Goal: Check status: Verify the current state of an ongoing process or item

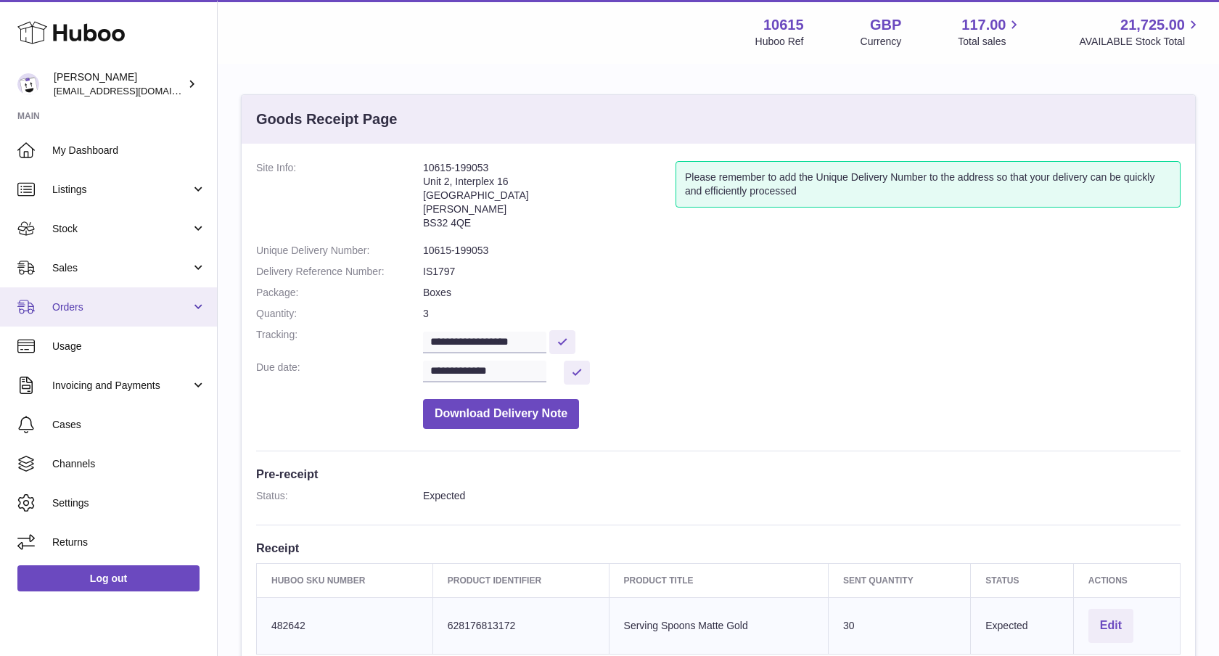
click at [99, 310] on span "Orders" at bounding box center [121, 307] width 139 height 14
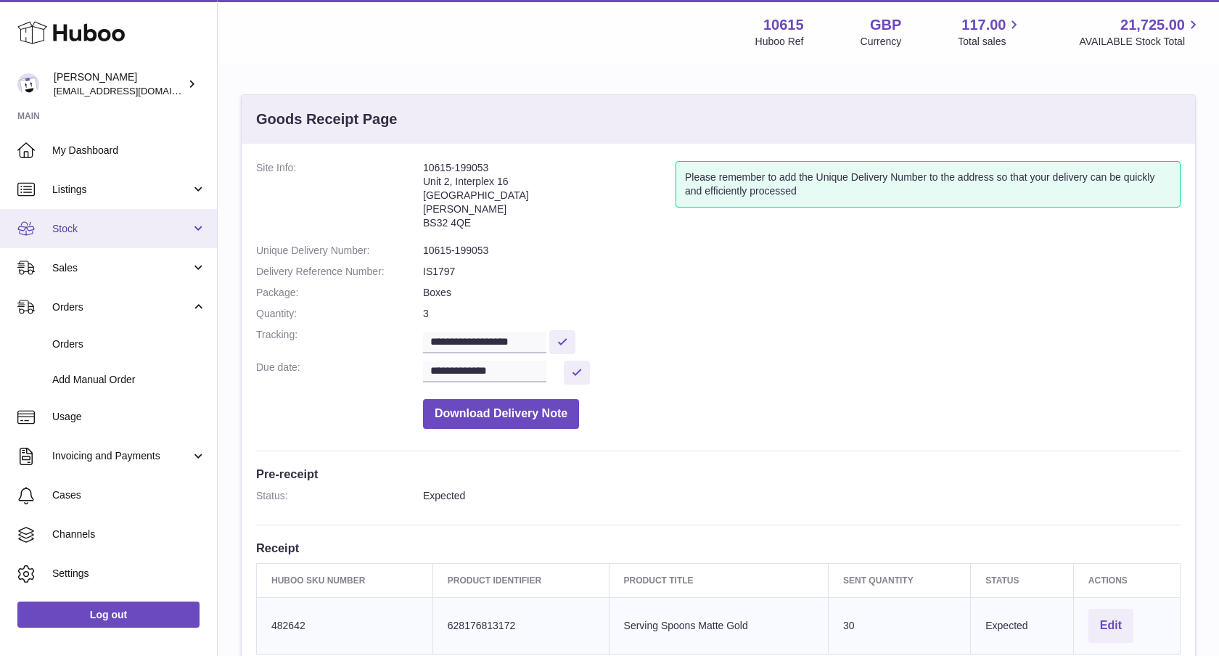
click at [170, 209] on link "Stock" at bounding box center [108, 228] width 217 height 39
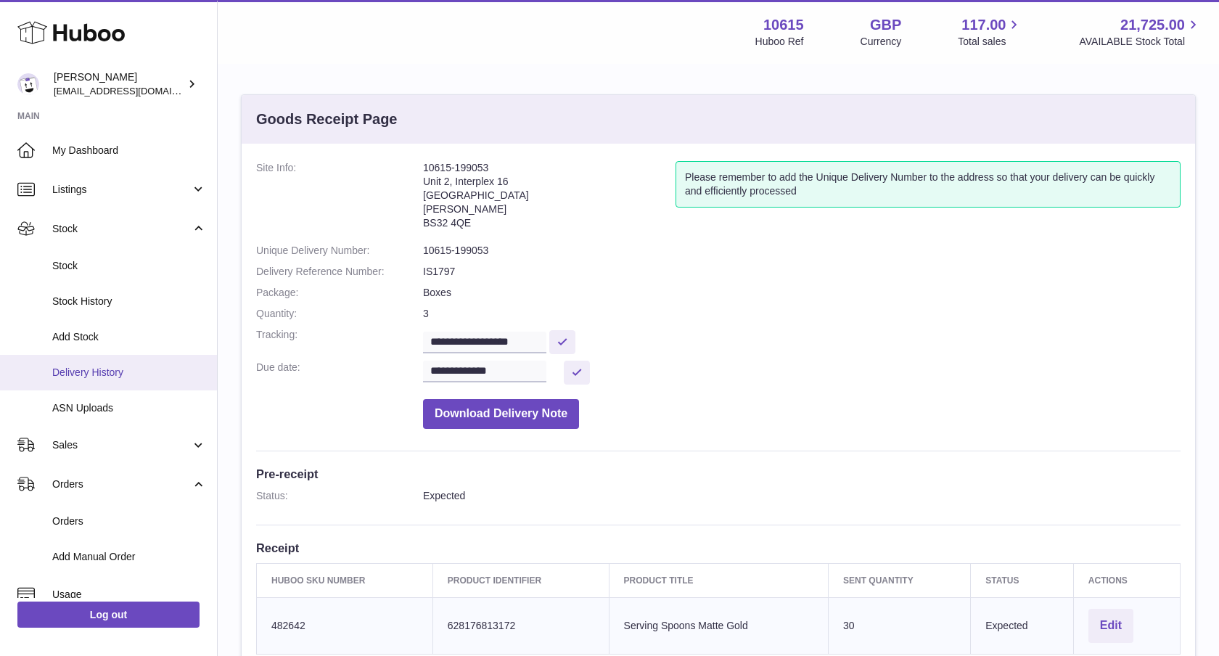
click at [131, 363] on link "Delivery History" at bounding box center [108, 373] width 217 height 36
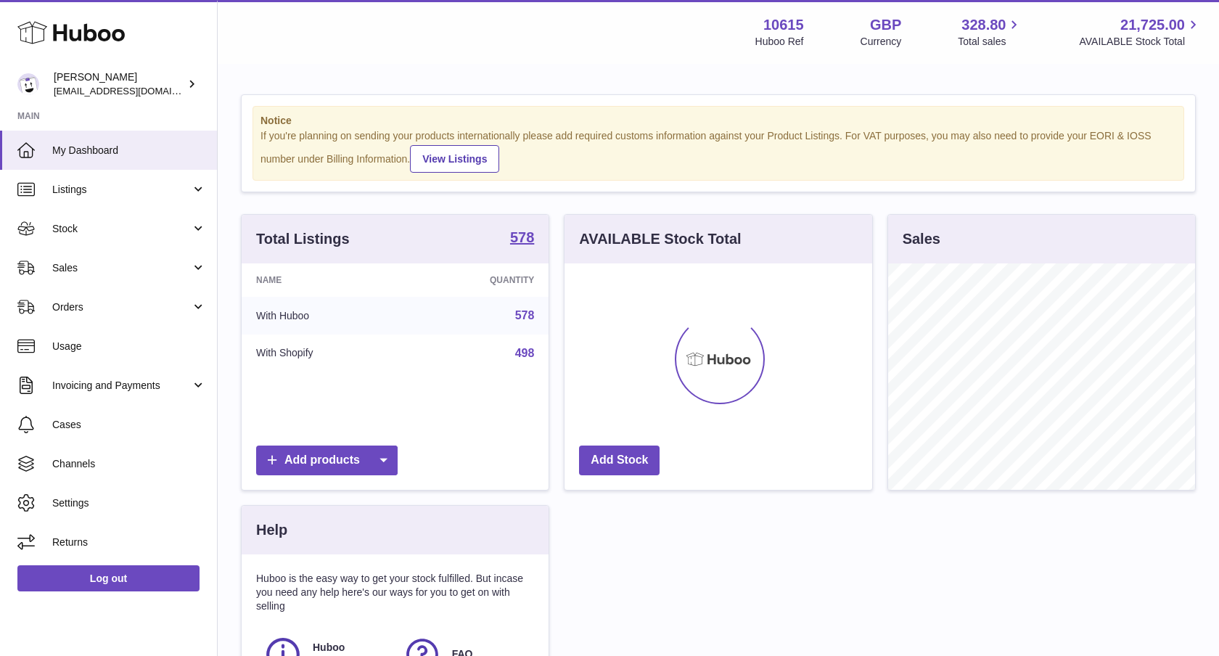
scroll to position [226, 308]
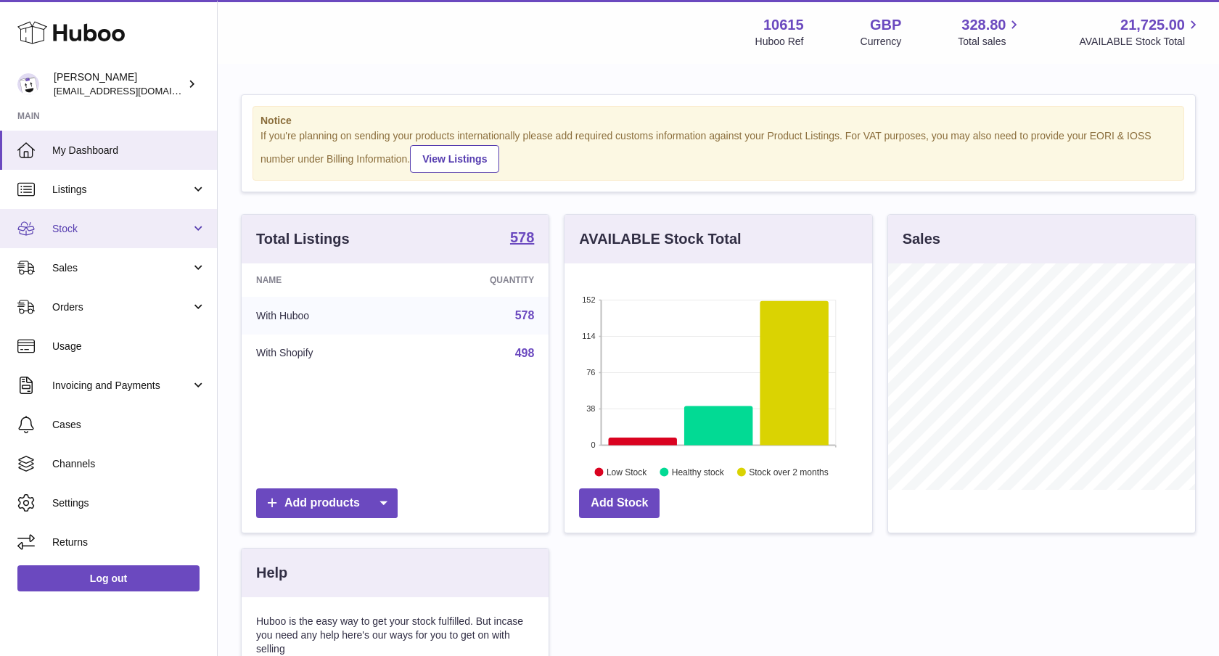
click at [158, 228] on span "Stock" at bounding box center [121, 229] width 139 height 14
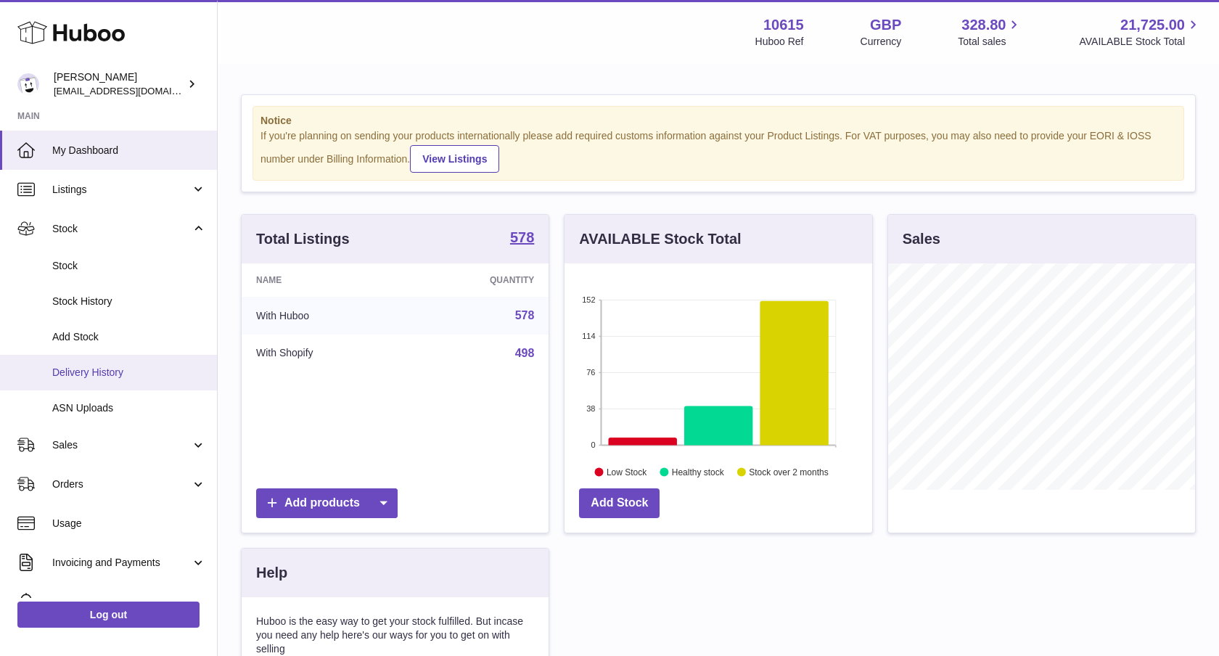
click at [133, 369] on span "Delivery History" at bounding box center [129, 373] width 154 height 14
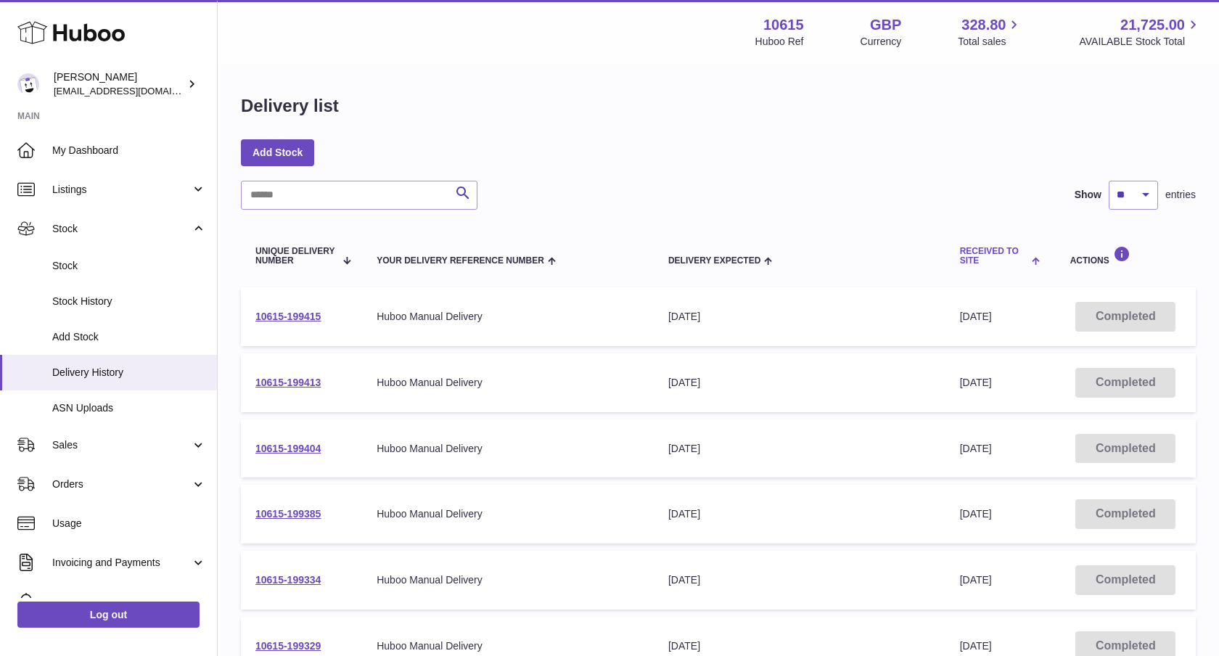
click at [1019, 263] on span "Received to Site" at bounding box center [994, 256] width 69 height 19
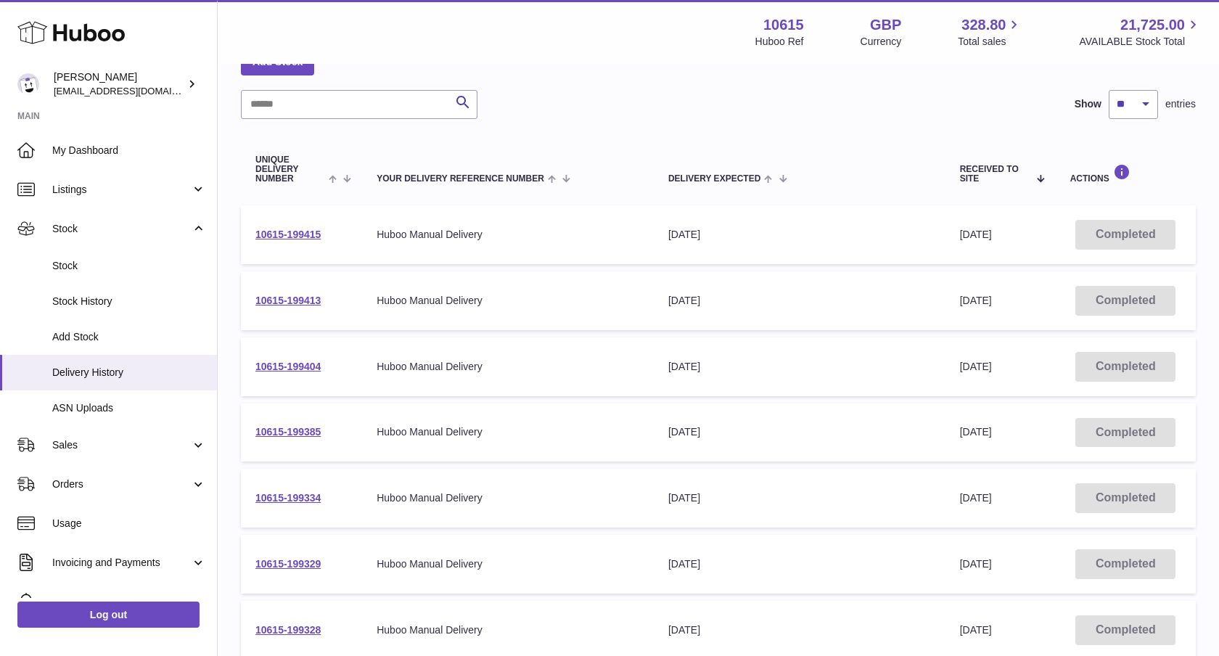
scroll to position [91, 0]
